Goal: Check status: Check status

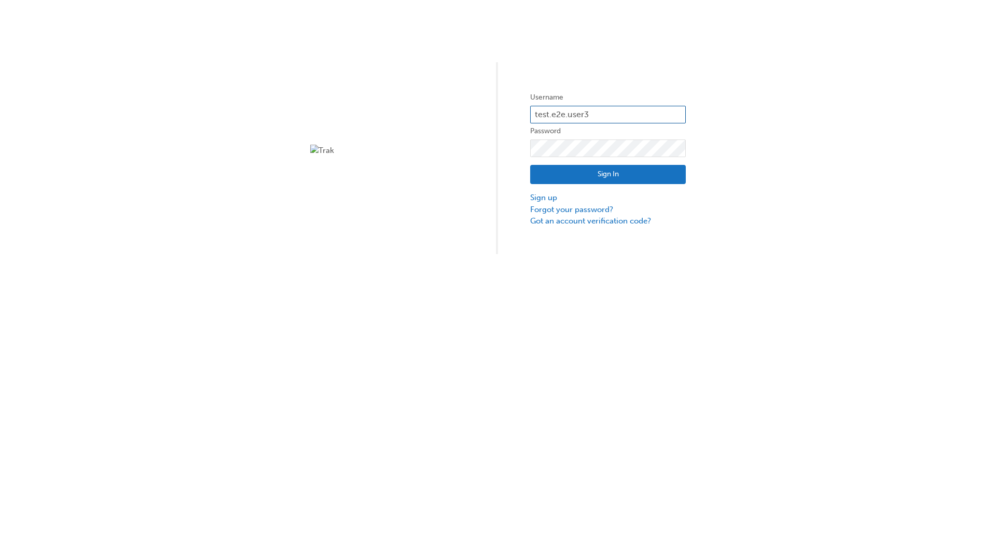
type input "test.e2e.user31"
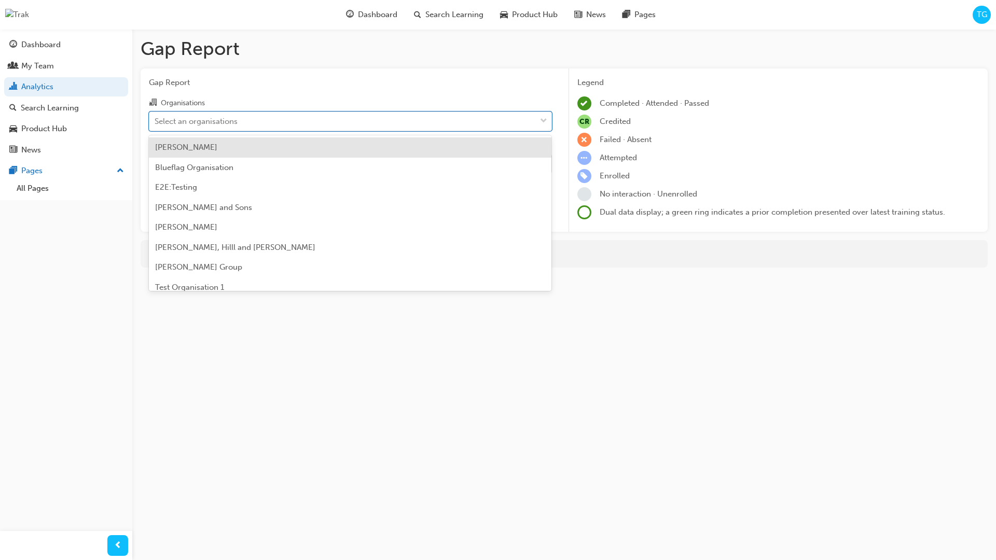
click at [156, 164] on input "Learning Plan Select a learning plan" at bounding box center [155, 163] width 1 height 9
